Goal: Understand site structure: Understand site structure

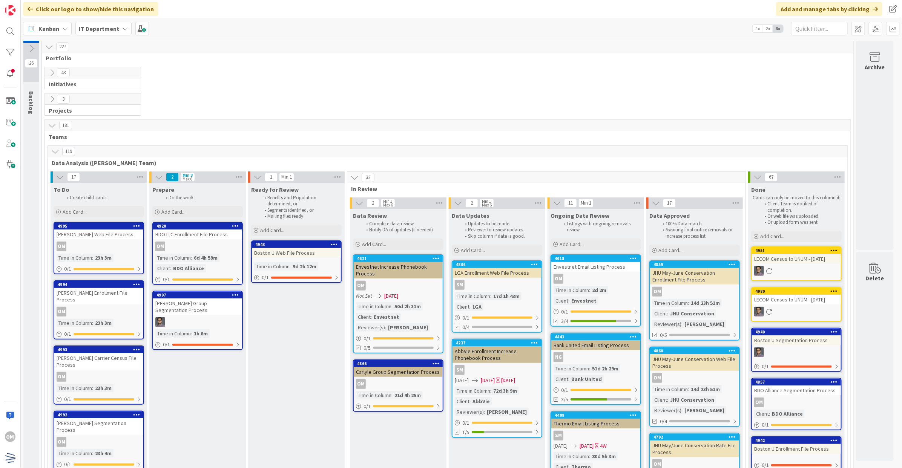
click at [54, 150] on icon at bounding box center [55, 151] width 8 height 8
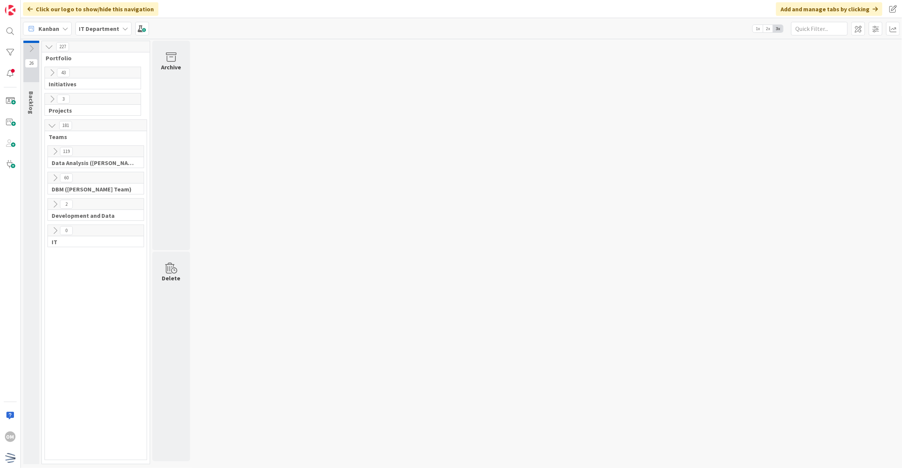
click at [54, 98] on icon at bounding box center [52, 99] width 8 height 8
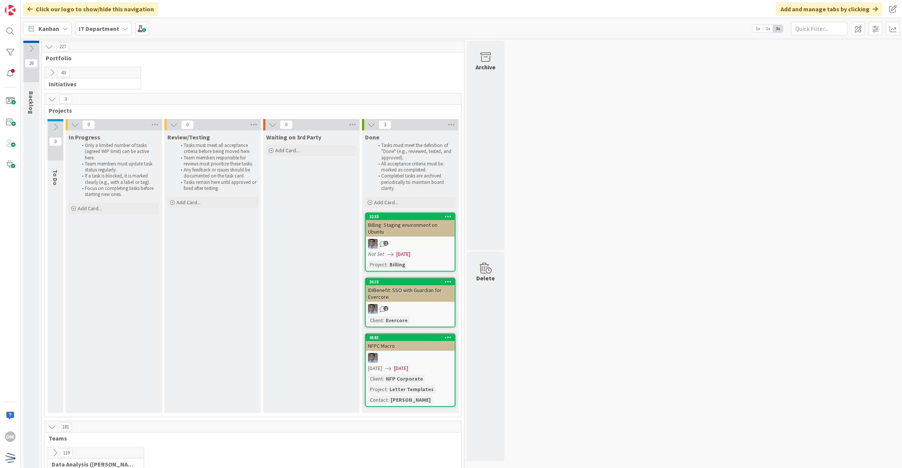
click at [50, 95] on icon at bounding box center [52, 99] width 8 height 8
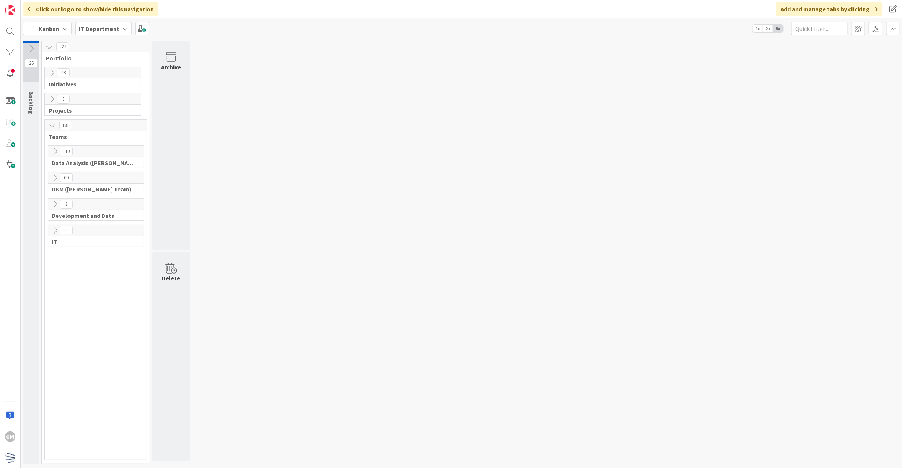
click at [48, 70] on icon at bounding box center [52, 73] width 8 height 8
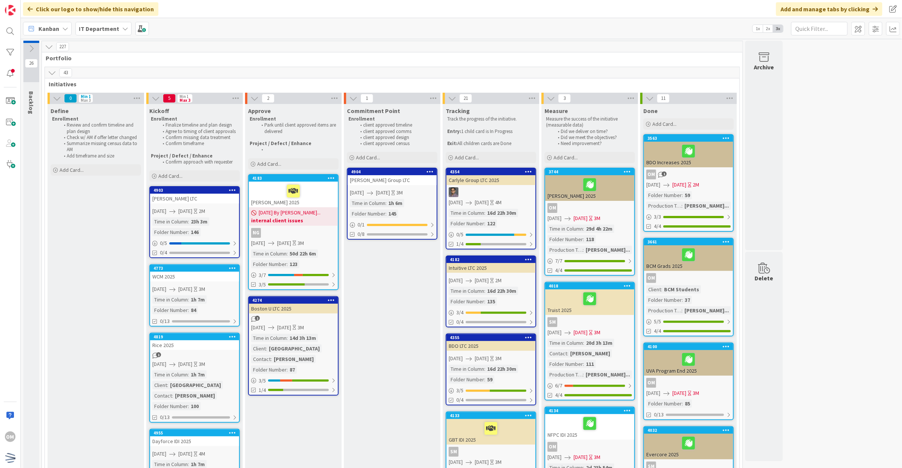
click at [46, 70] on div "43" at bounding box center [392, 72] width 695 height 11
click at [50, 70] on icon at bounding box center [52, 73] width 8 height 8
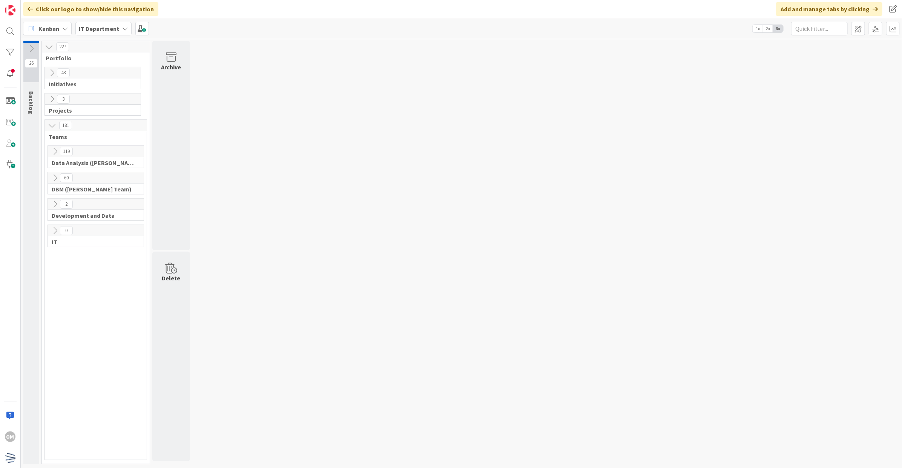
click at [54, 150] on icon at bounding box center [55, 151] width 8 height 8
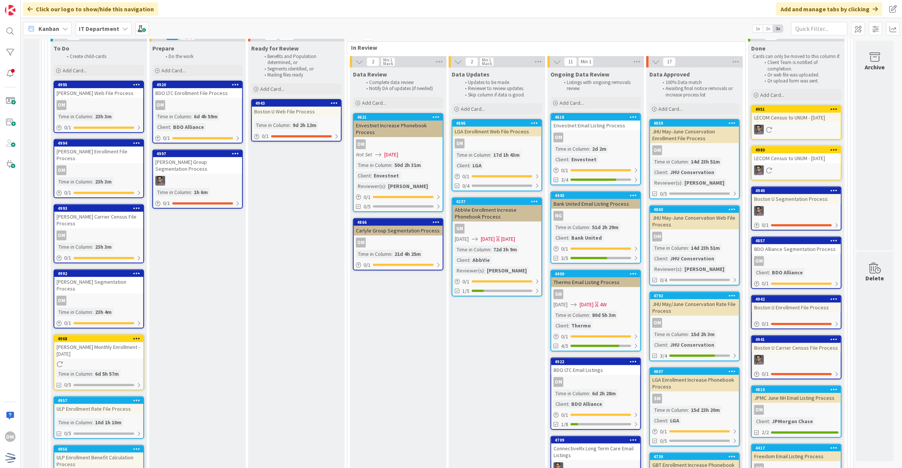
scroll to position [94, 0]
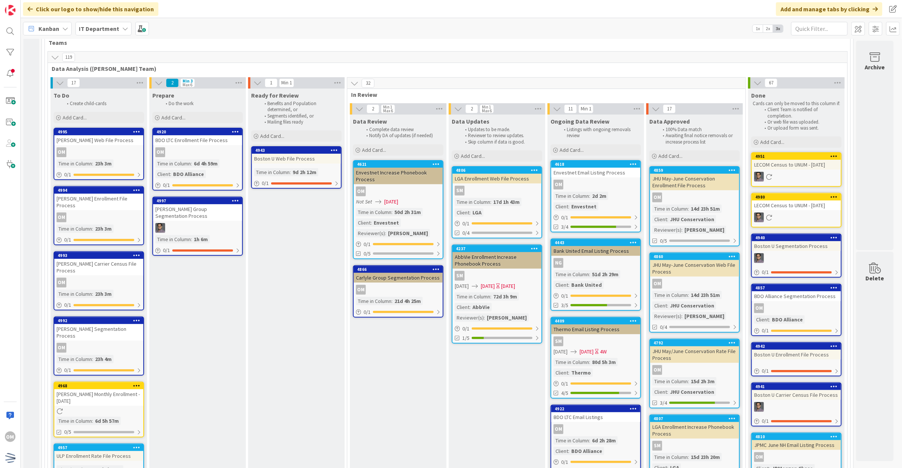
click at [57, 59] on icon at bounding box center [55, 57] width 8 height 8
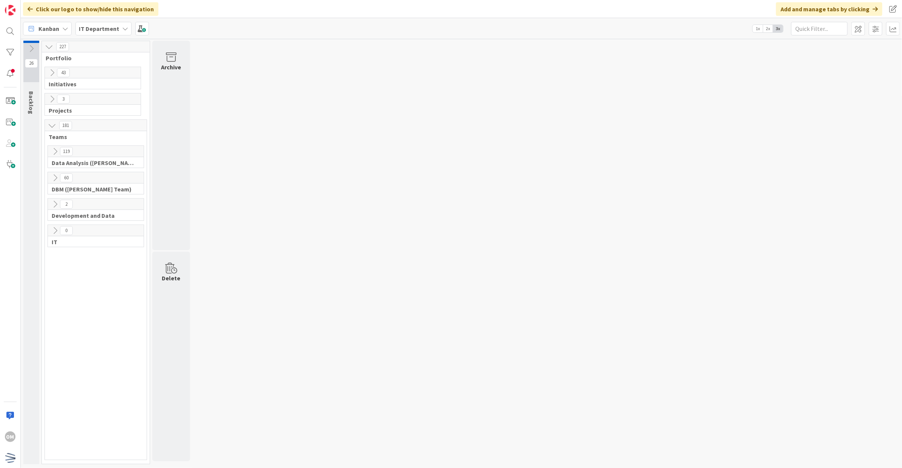
click at [55, 182] on icon at bounding box center [55, 178] width 8 height 8
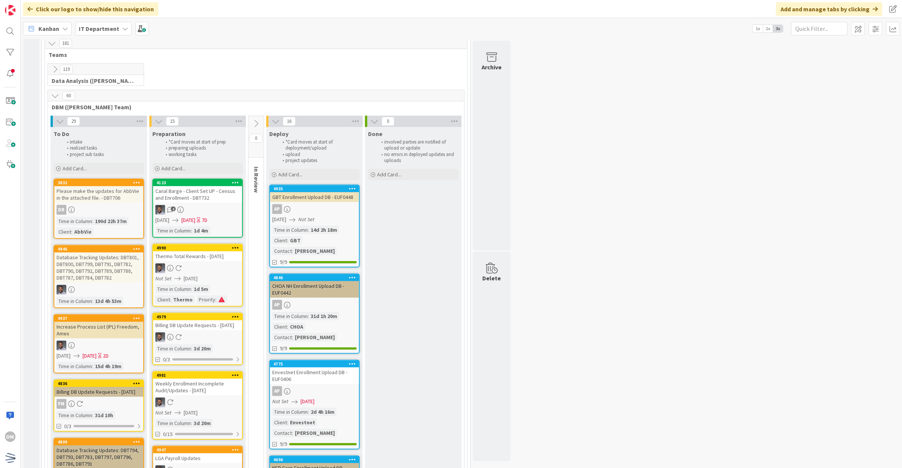
scroll to position [94, 0]
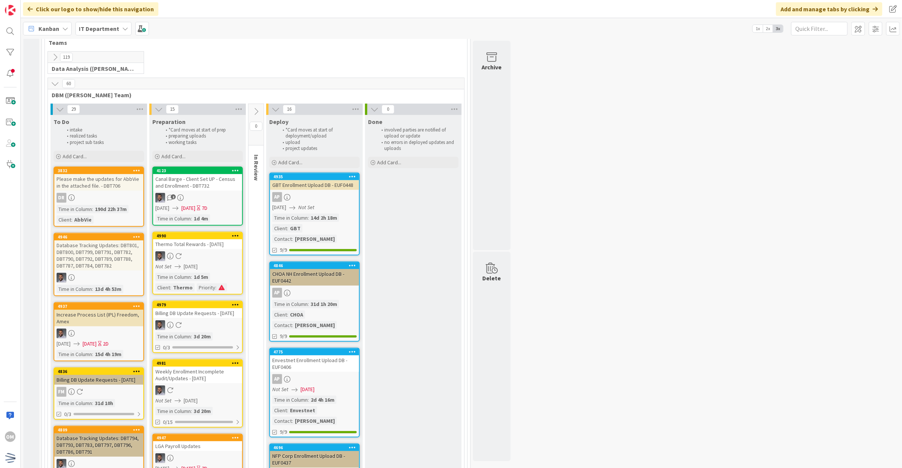
click at [58, 87] on icon at bounding box center [55, 84] width 8 height 8
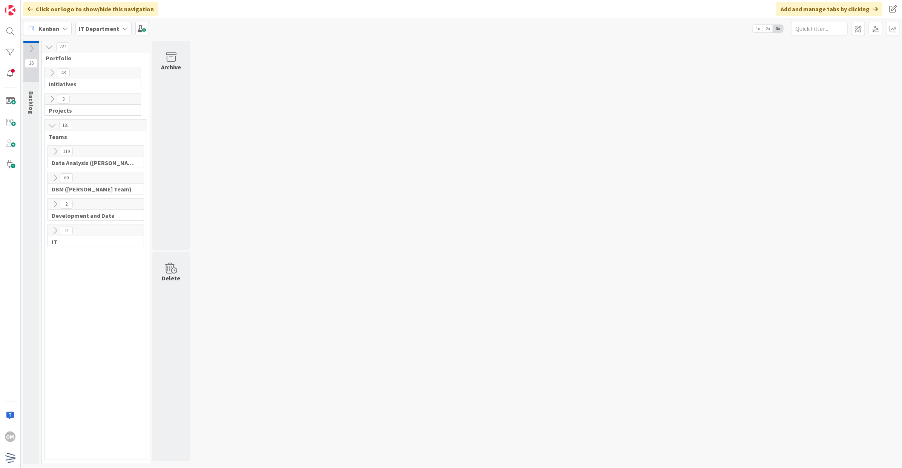
click at [56, 156] on button at bounding box center [55, 152] width 10 height 10
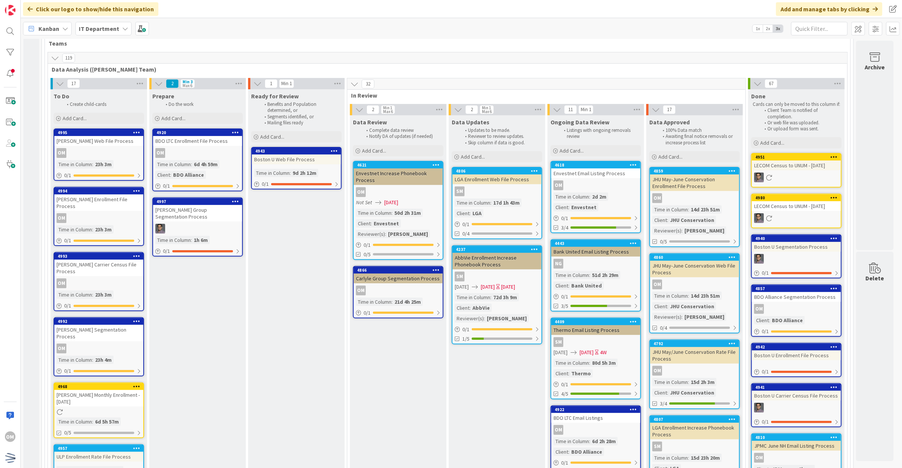
scroll to position [94, 0]
